Goal: Task Accomplishment & Management: Use online tool/utility

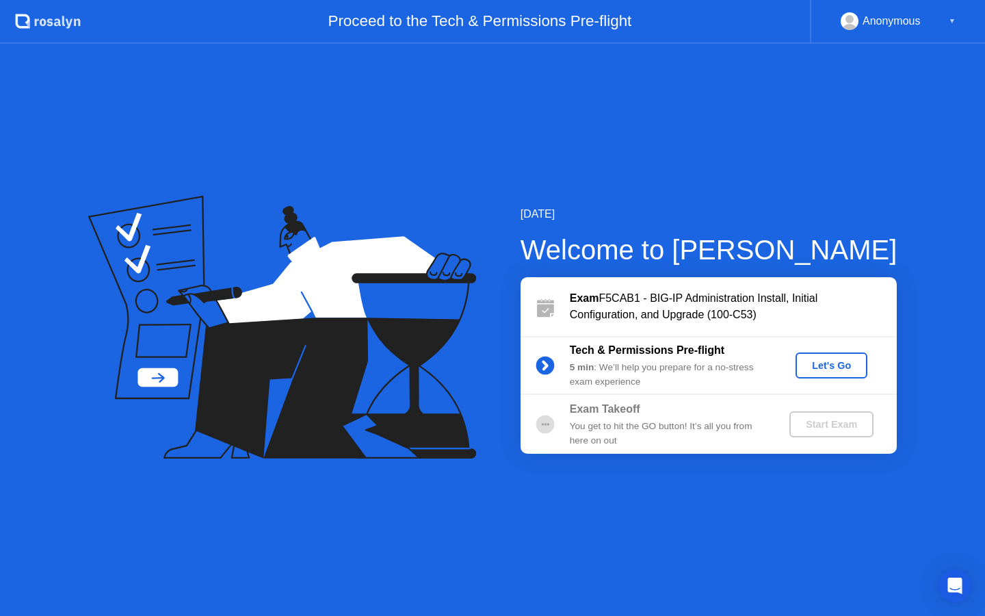
click at [831, 371] on div "Let's Go" at bounding box center [831, 365] width 61 height 11
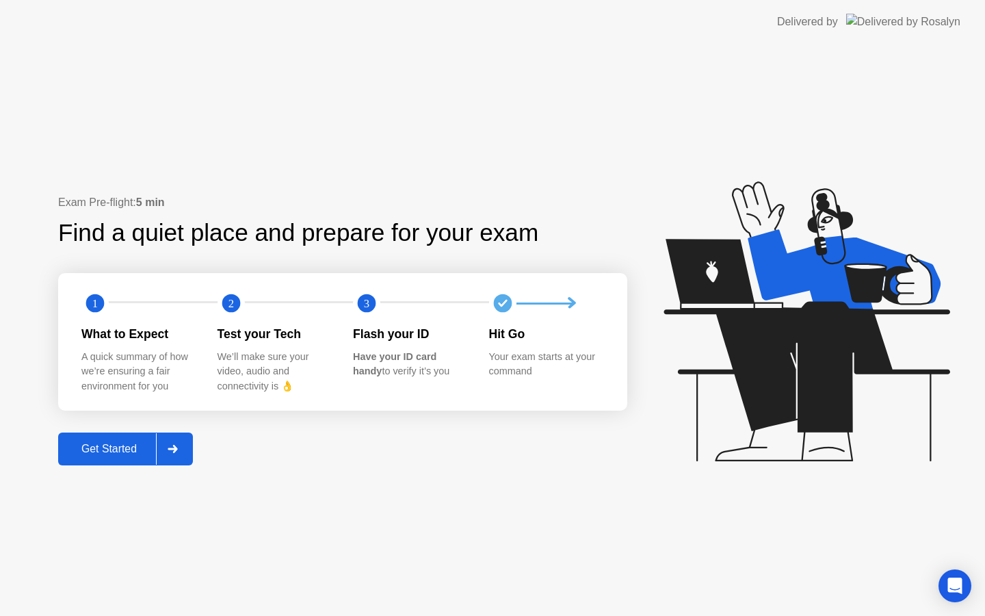
click at [120, 445] on div "Get Started" at bounding box center [109, 449] width 94 height 12
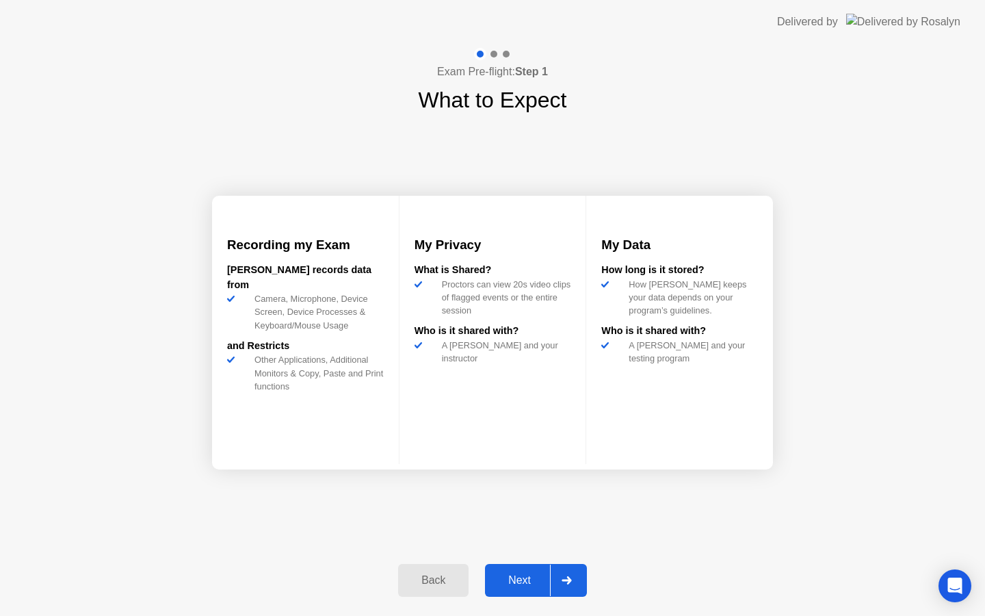
click at [523, 584] on div "Next" at bounding box center [519, 580] width 61 height 12
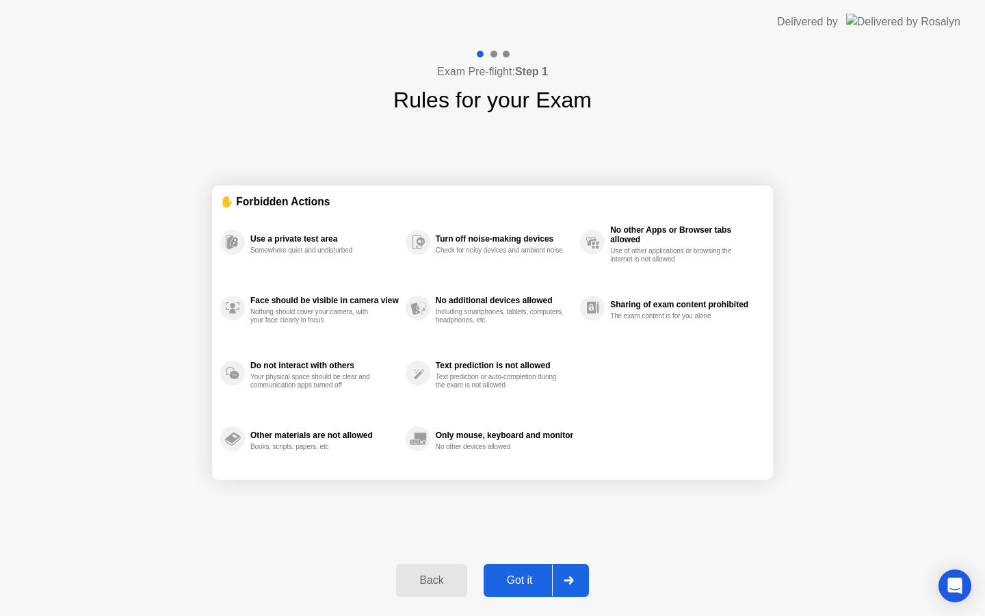
click at [531, 578] on div "Got it" at bounding box center [520, 580] width 64 height 12
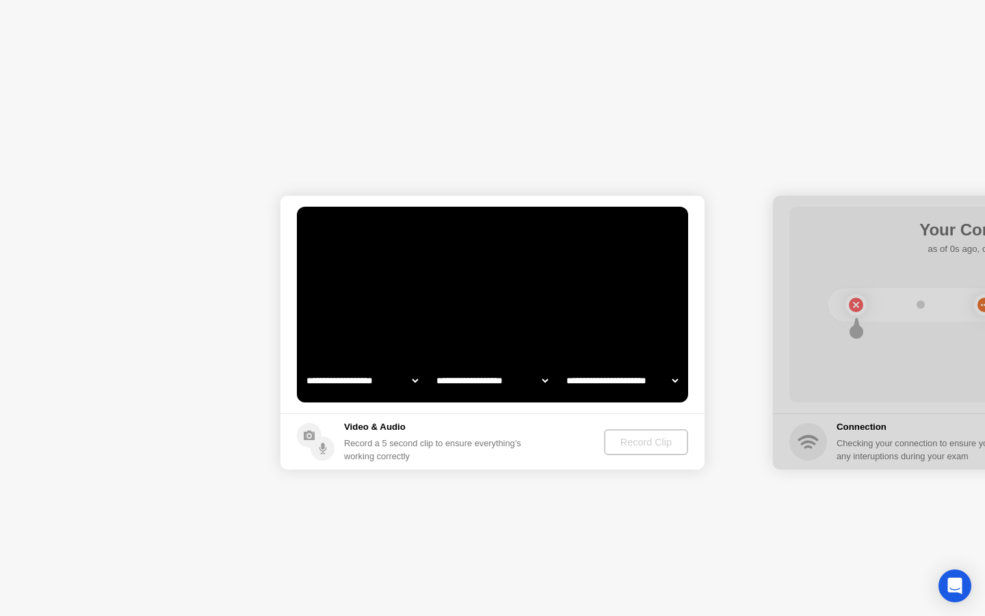
select select "**********"
select select "*******"
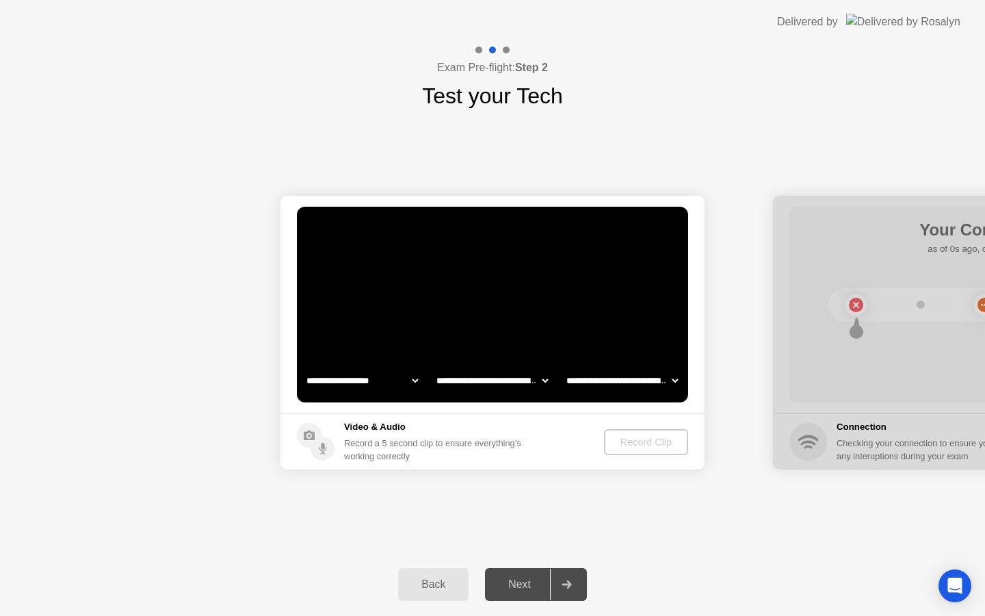
click at [415, 384] on select "**********" at bounding box center [362, 380] width 117 height 27
click at [547, 383] on select "**********" at bounding box center [492, 380] width 117 height 27
click at [666, 380] on select "**********" at bounding box center [622, 380] width 117 height 27
click at [624, 444] on div "Record Clip" at bounding box center [646, 441] width 73 height 11
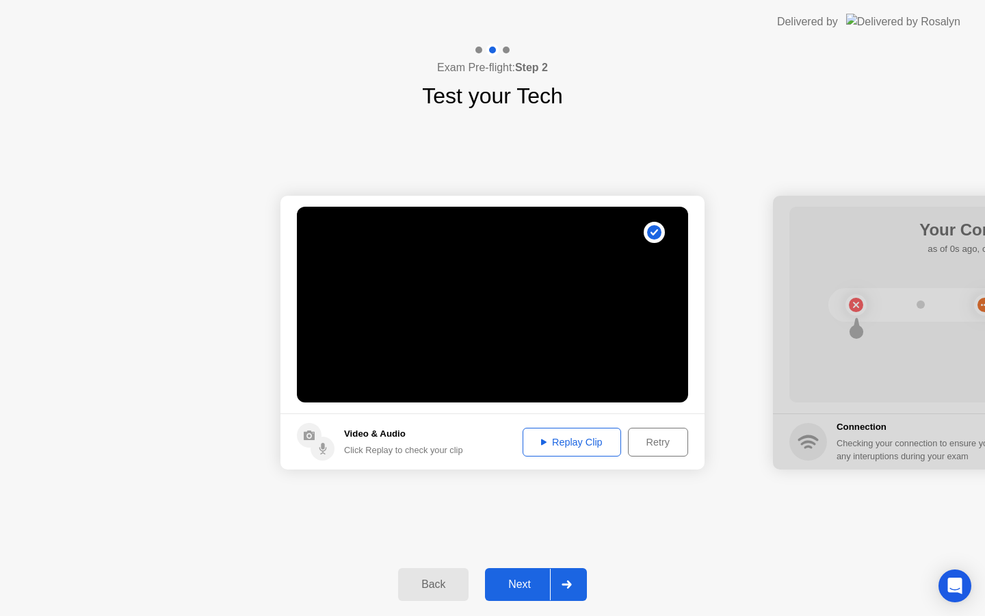
click at [583, 441] on div "Replay Clip" at bounding box center [571, 441] width 89 height 11
click at [533, 581] on div "Next" at bounding box center [519, 584] width 61 height 12
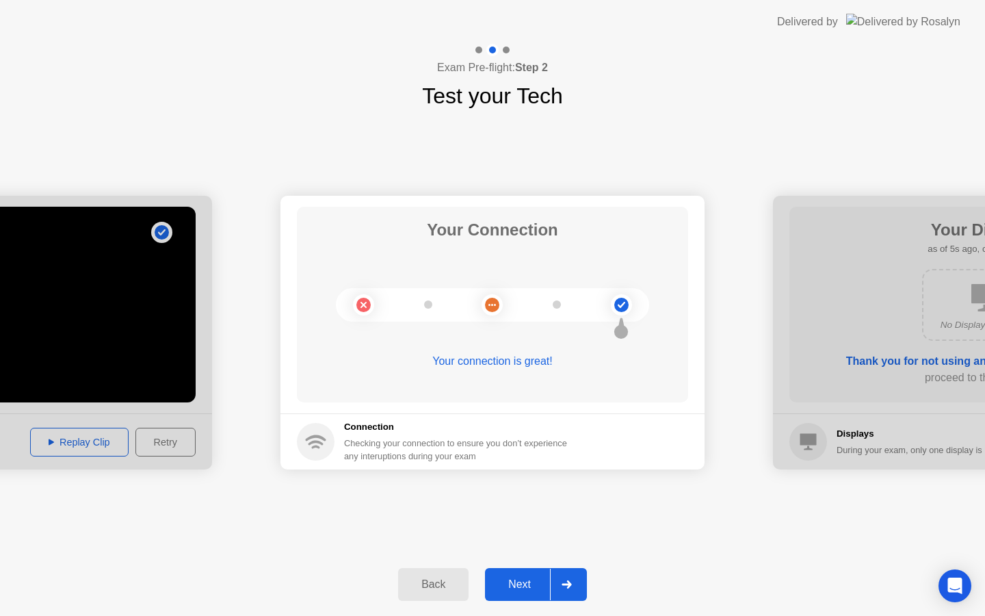
click at [530, 586] on div "Next" at bounding box center [519, 584] width 61 height 12
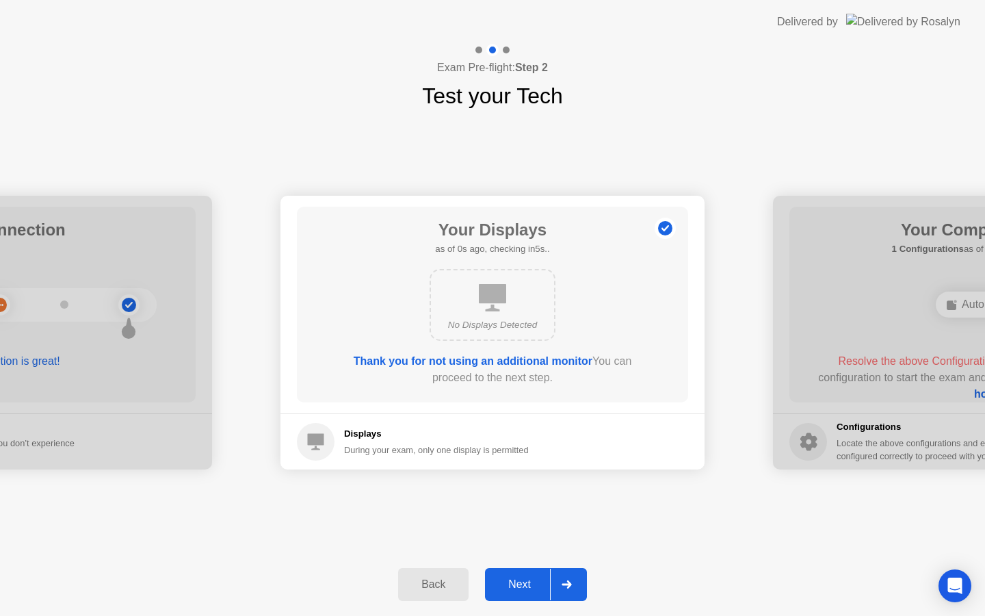
click at [530, 586] on div "Next" at bounding box center [519, 584] width 61 height 12
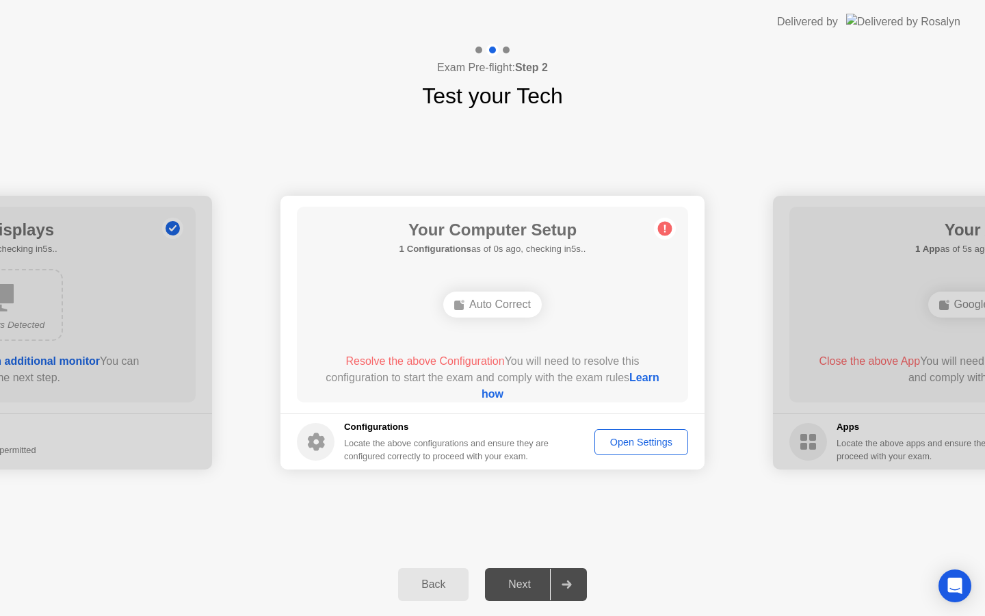
click at [621, 441] on div "Open Settings" at bounding box center [641, 441] width 84 height 11
click at [483, 298] on div "Auto Correct" at bounding box center [492, 304] width 99 height 26
click at [497, 397] on link "Learn how" at bounding box center [571, 385] width 178 height 28
click at [608, 433] on button "Open Settings" at bounding box center [642, 442] width 94 height 26
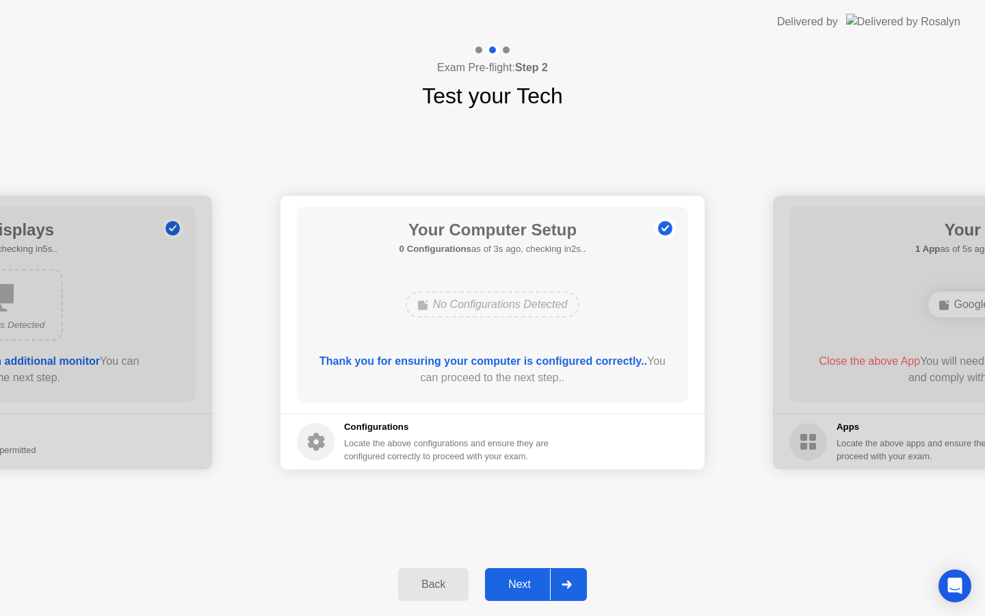
click at [524, 588] on div "Next" at bounding box center [519, 584] width 61 height 12
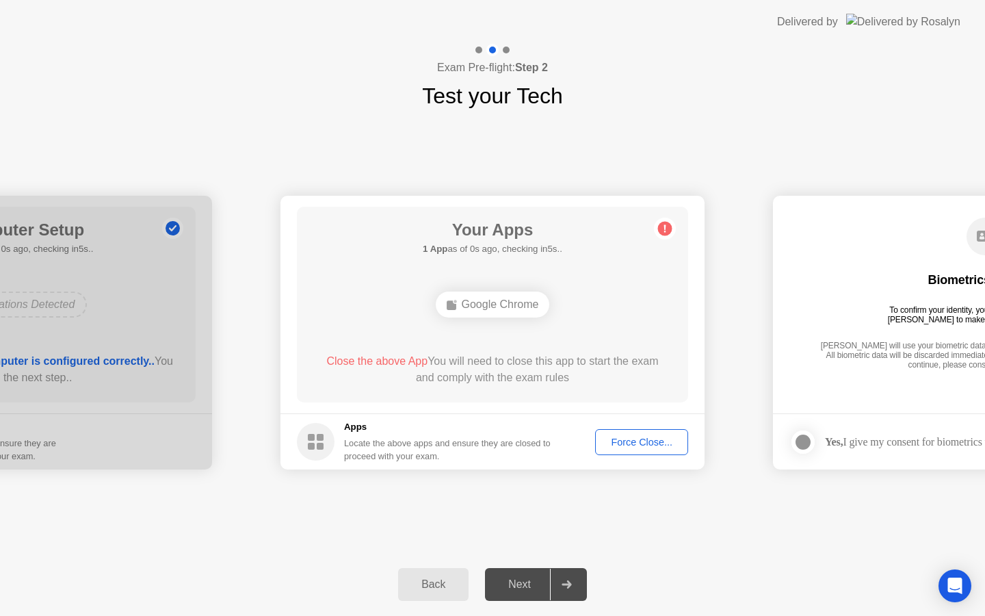
click at [622, 446] on div "Force Close..." at bounding box center [641, 441] width 83 height 11
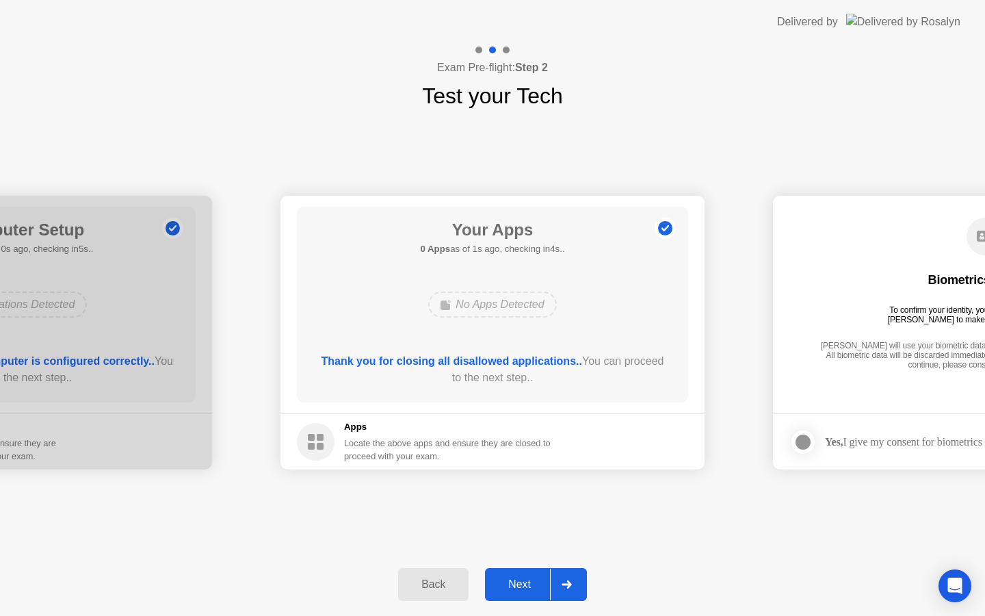
click at [532, 575] on button "Next" at bounding box center [536, 584] width 102 height 33
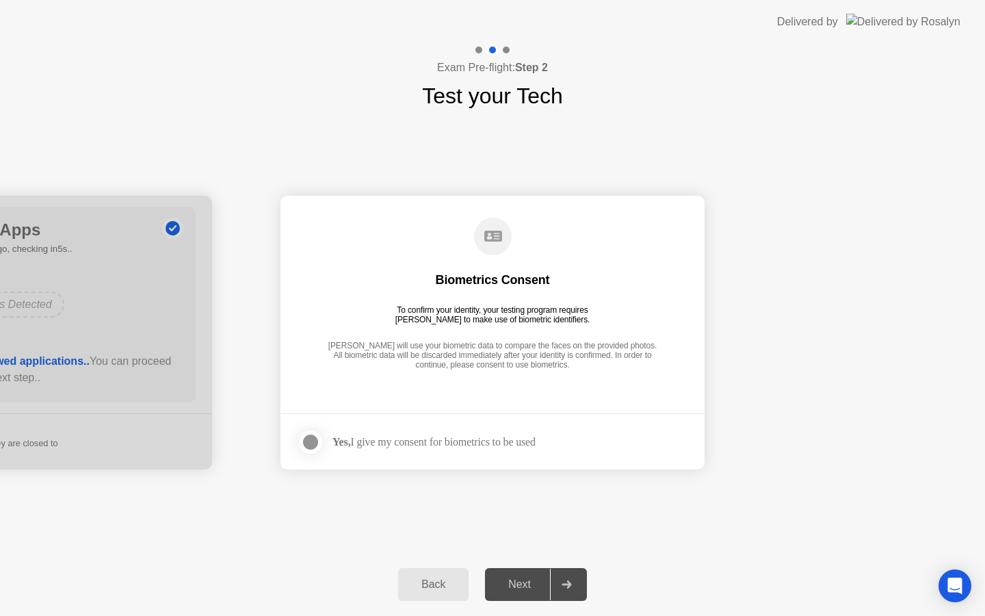
click at [371, 434] on div "Yes, I give my consent for biometrics to be used" at bounding box center [416, 441] width 239 height 27
drag, startPoint x: 371, startPoint y: 434, endPoint x: 349, endPoint y: 434, distance: 22.6
click at [363, 434] on div "Yes, I give my consent for biometrics to be used" at bounding box center [416, 441] width 239 height 27
click at [310, 445] on div at bounding box center [310, 442] width 16 height 16
click at [536, 578] on div "Next" at bounding box center [519, 584] width 61 height 12
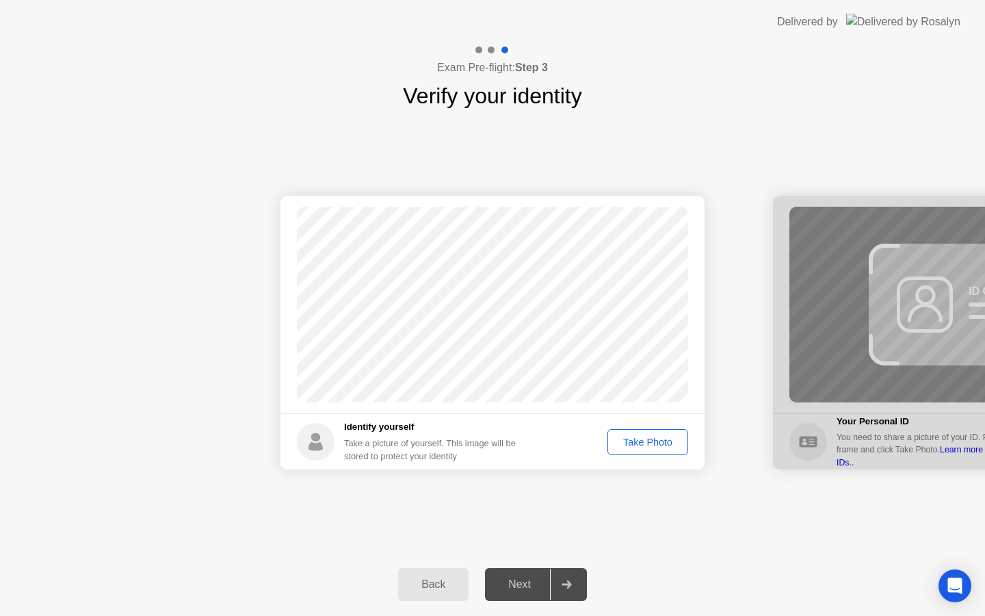
click at [634, 439] on div "Take Photo" at bounding box center [647, 441] width 71 height 11
click at [531, 578] on div "Next" at bounding box center [519, 584] width 61 height 12
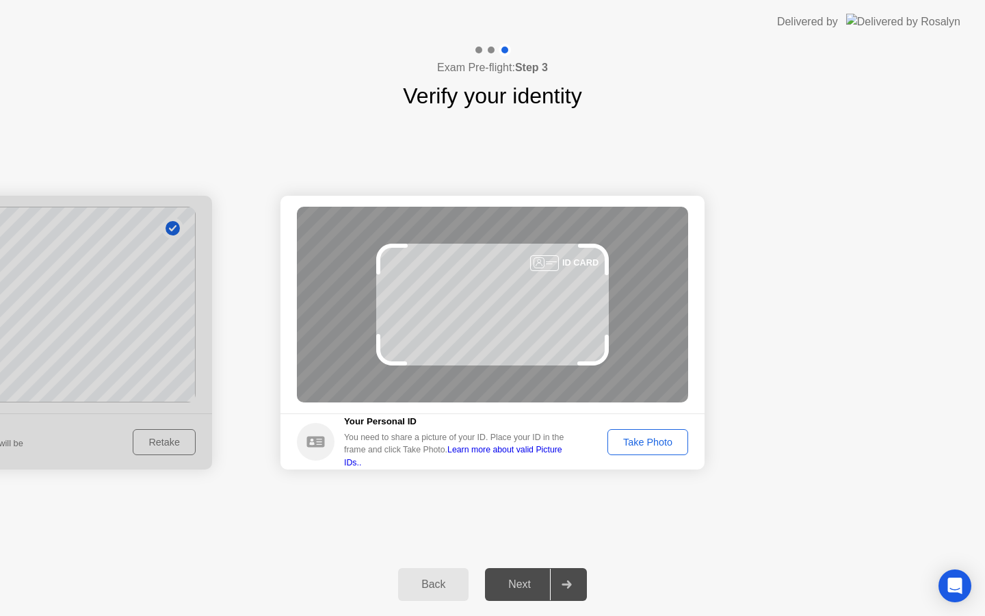
click at [631, 439] on div "Take Photo" at bounding box center [647, 441] width 71 height 11
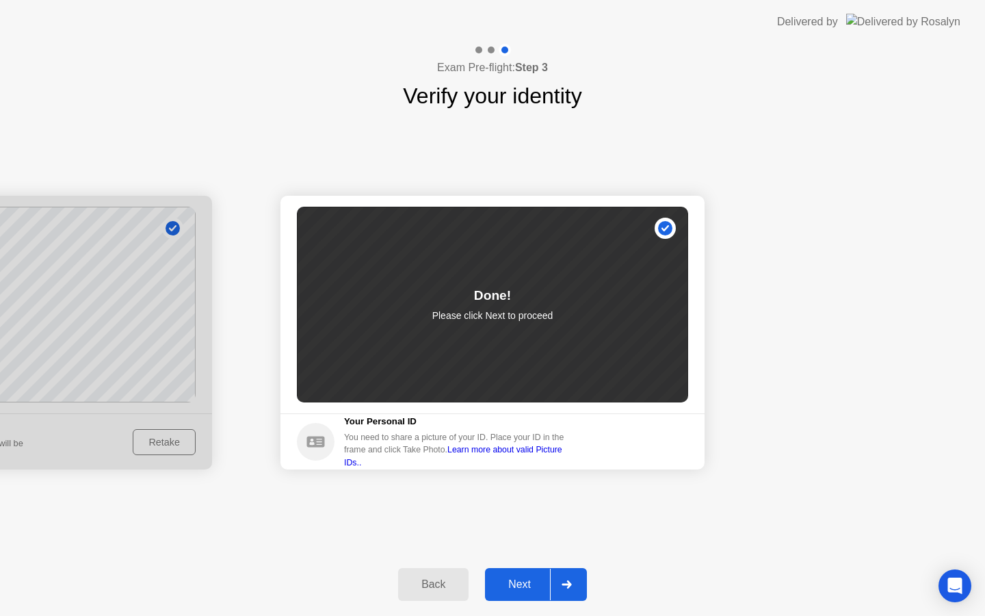
click at [514, 579] on div "Next" at bounding box center [519, 584] width 61 height 12
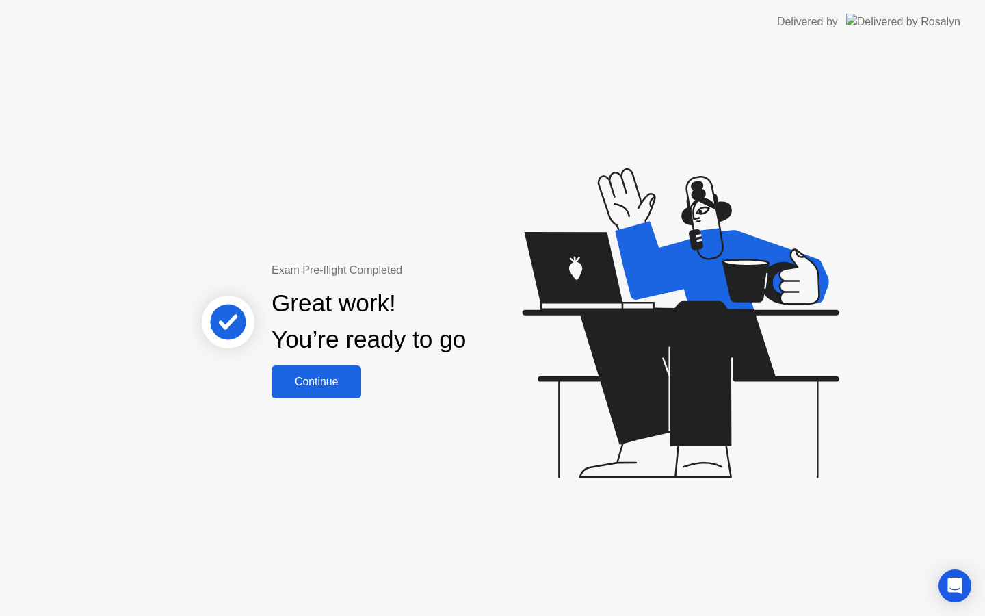
click at [321, 379] on div "Continue" at bounding box center [316, 382] width 81 height 12
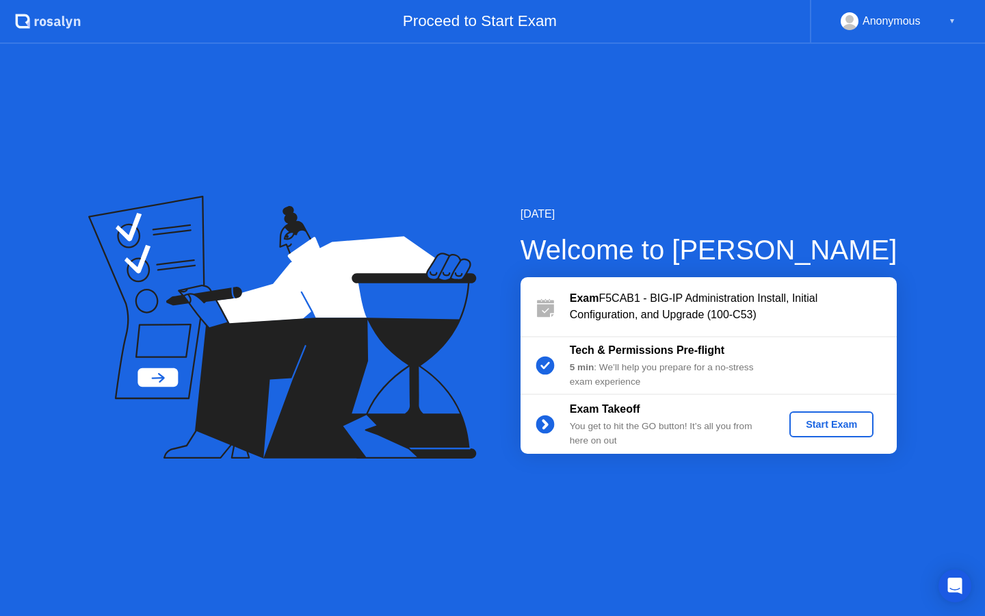
click at [847, 426] on div "Start Exam" at bounding box center [831, 424] width 73 height 11
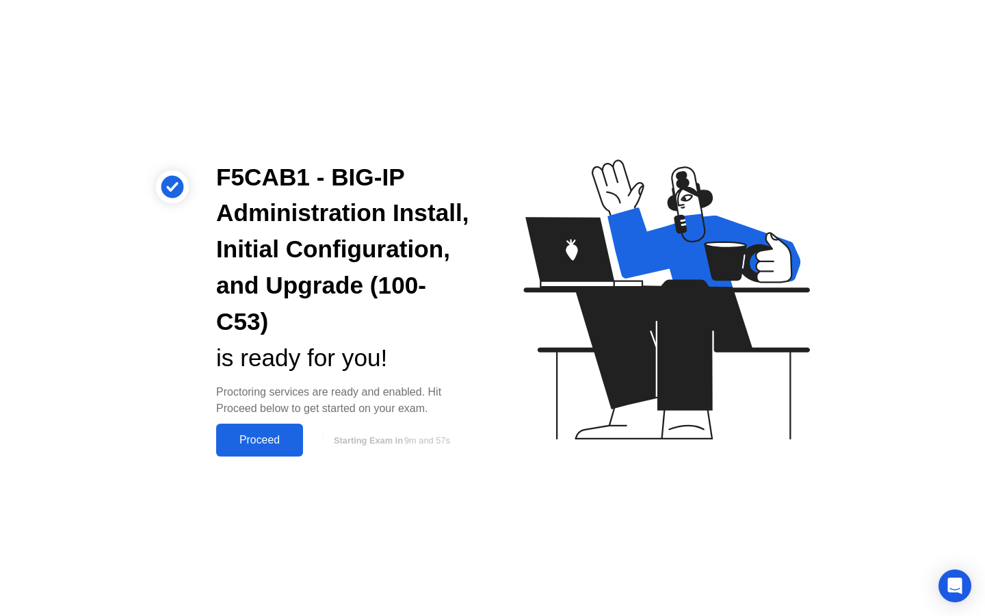
click at [285, 436] on div "Proceed" at bounding box center [259, 440] width 79 height 12
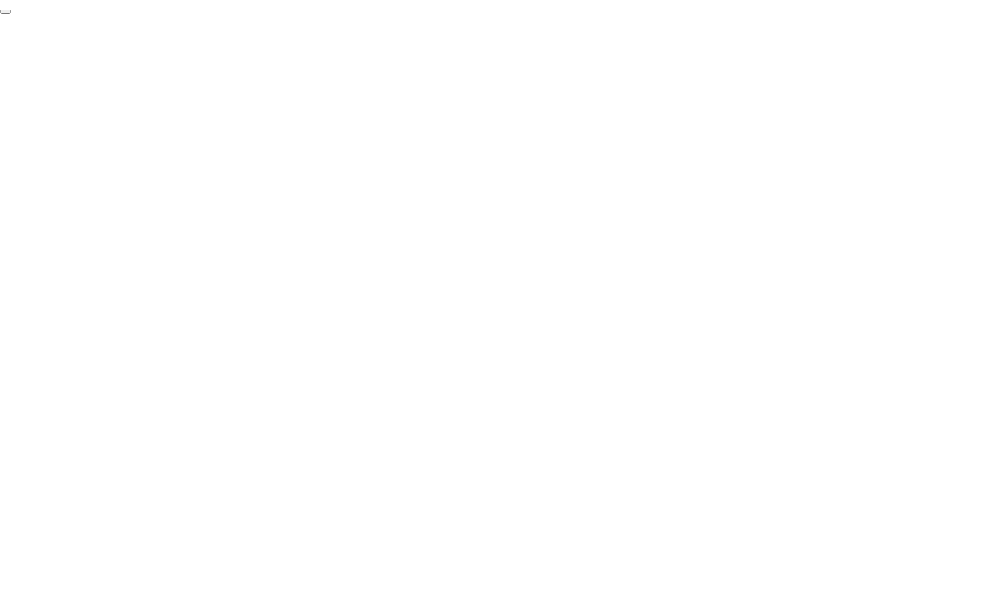
click div "End Proctoring Session"
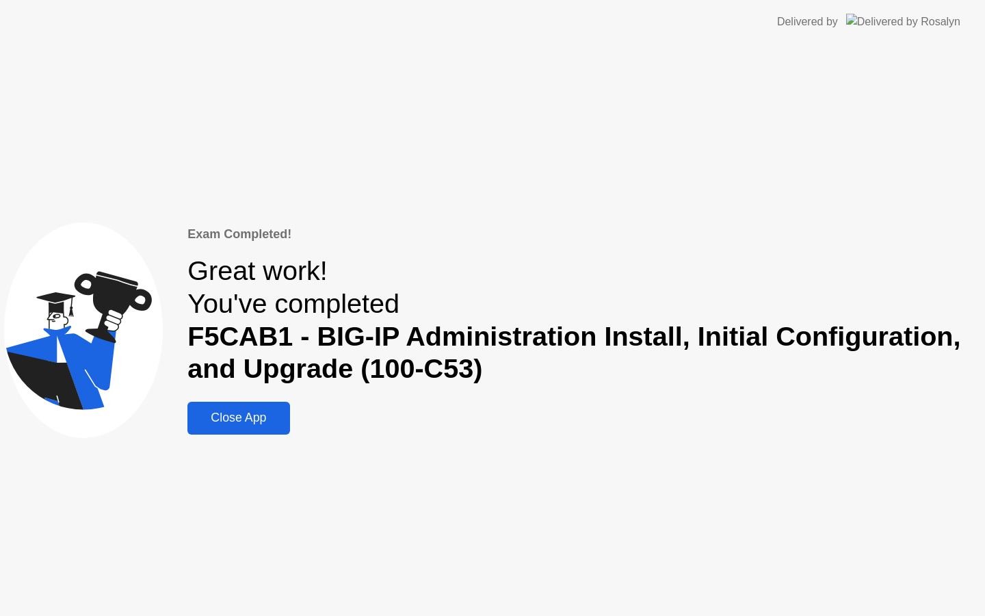
click at [250, 415] on div "Close App" at bounding box center [239, 417] width 94 height 14
